Goal: Task Accomplishment & Management: Complete application form

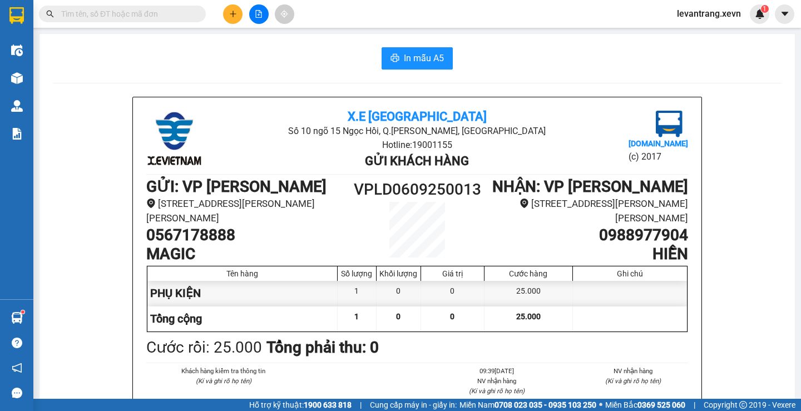
click at [166, 19] on input "text" at bounding box center [126, 14] width 131 height 12
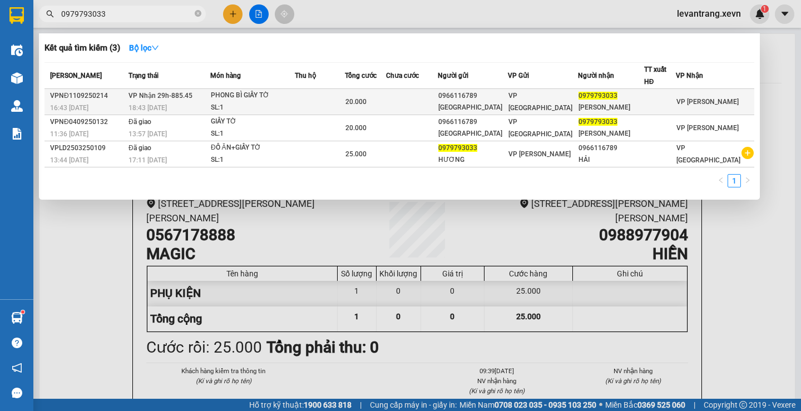
type input "0979793033"
click at [335, 108] on td at bounding box center [320, 102] width 50 height 26
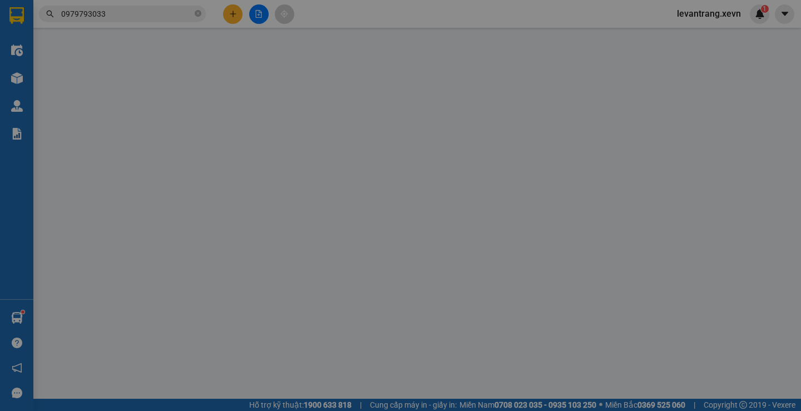
type input "0966116789"
type input "[GEOGRAPHIC_DATA]"
type input "0979793033"
type input "[PERSON_NAME]"
type input "00117300066"
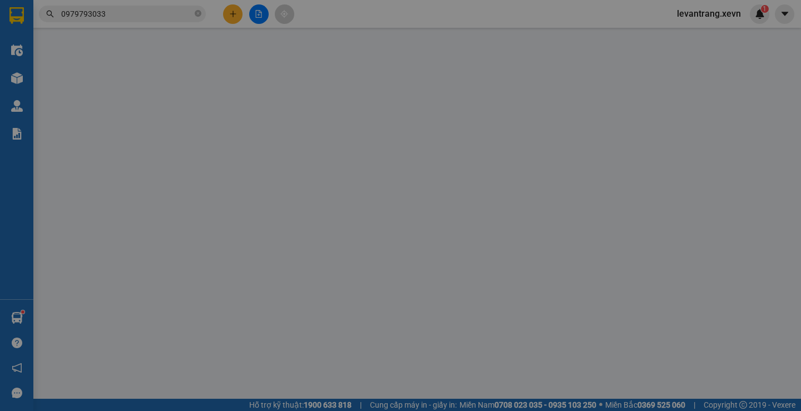
type input "20.000"
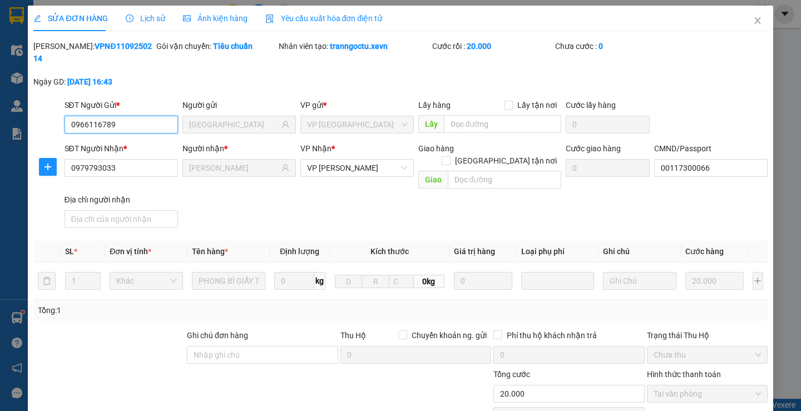
scroll to position [108, 0]
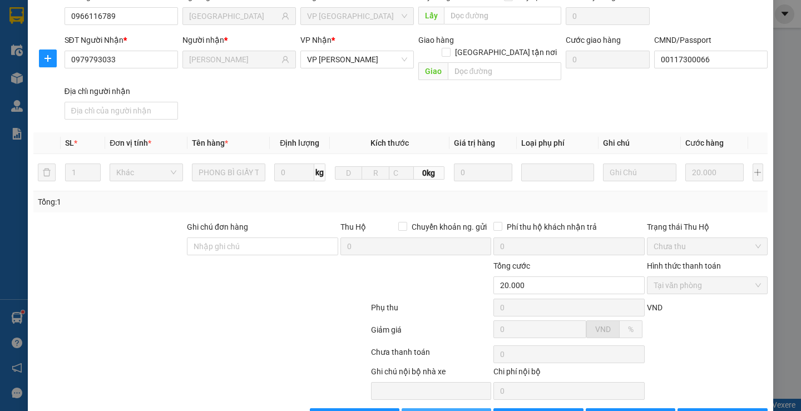
click at [423, 410] on span "check" at bounding box center [427, 417] width 8 height 9
